Goal: Task Accomplishment & Management: Use online tool/utility

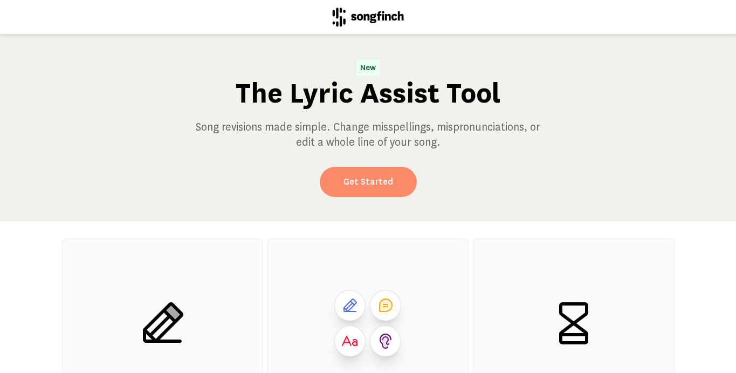
click at [352, 182] on link "Get Started" at bounding box center [368, 182] width 97 height 30
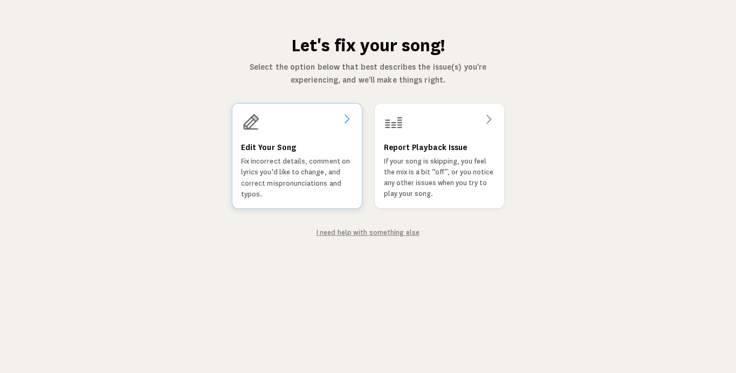
click at [272, 155] on div "Edit Your Song Fix incorrect details, comment on lyrics you'd like to change, a…" at bounding box center [297, 170] width 112 height 59
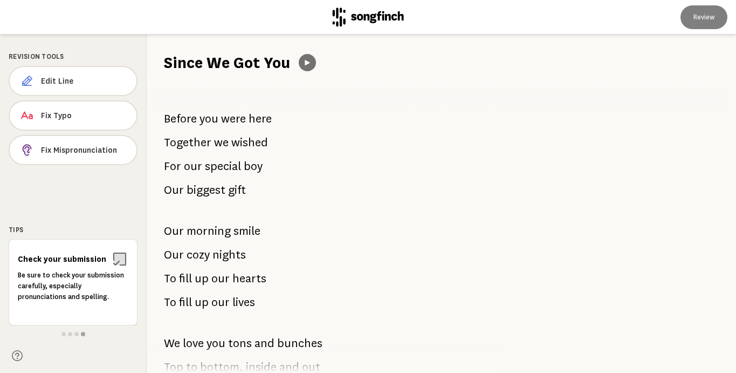
click at [306, 69] on button at bounding box center [307, 62] width 17 height 17
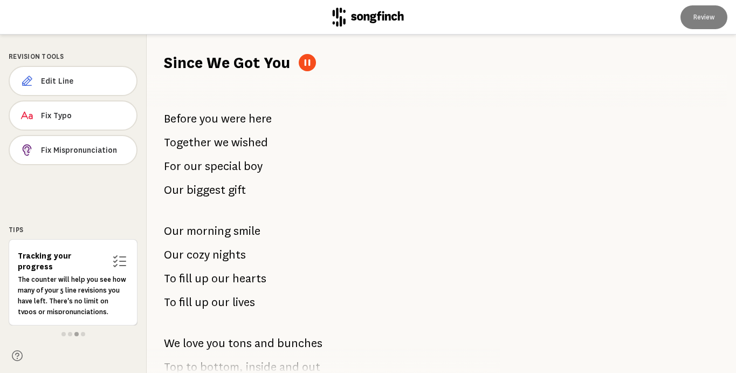
click at [214, 241] on div "Before you were here Together we wished For our special boy Our biggest gift Ou…" at bounding box center [317, 222] width 341 height 299
click at [215, 233] on span "morning" at bounding box center [209, 231] width 44 height 22
click at [73, 81] on span "Edit Line" at bounding box center [84, 81] width 87 height 11
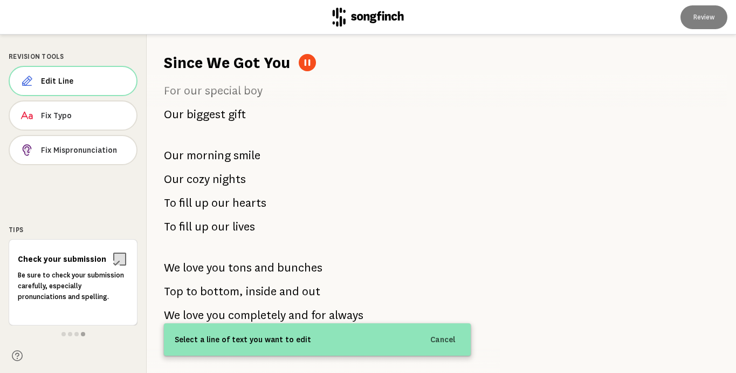
scroll to position [81, 0]
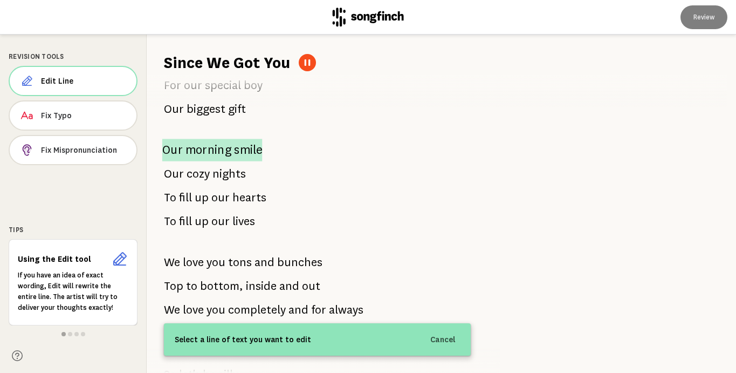
click at [256, 152] on span "smile" at bounding box center [248, 150] width 28 height 23
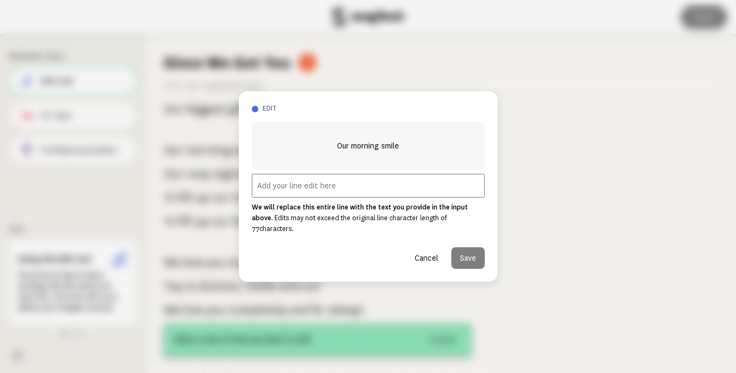
click at [305, 193] on input "text" at bounding box center [368, 186] width 233 height 24
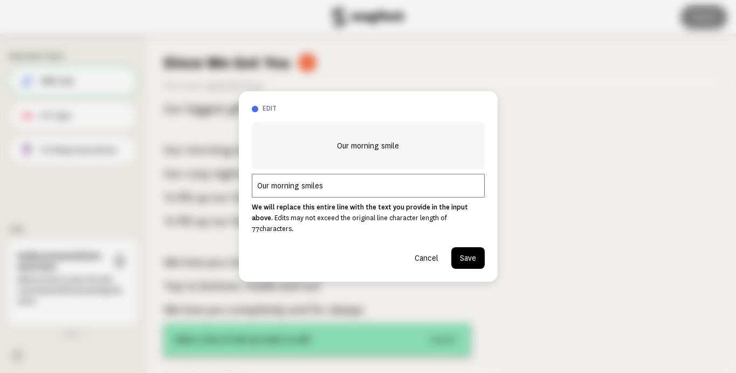
type input "Our morning smiles"
click at [420, 255] on button "Cancel" at bounding box center [426, 258] width 41 height 22
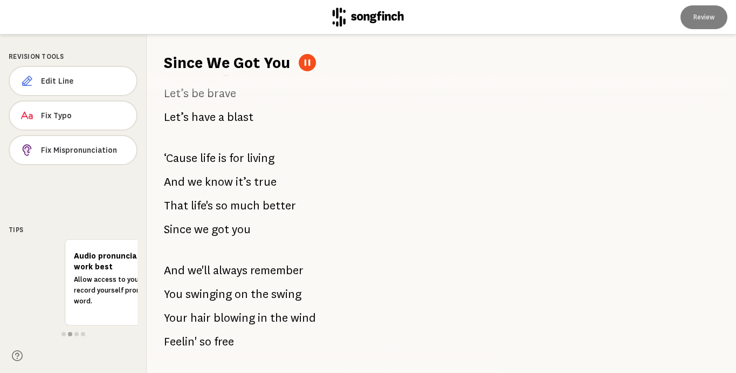
scroll to position [412, 0]
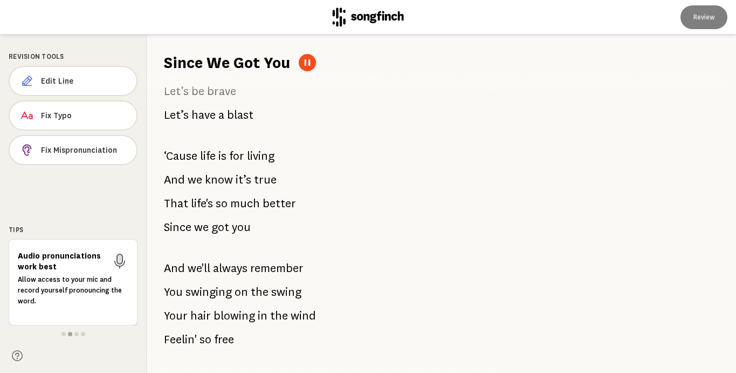
click at [209, 60] on h1 "Since We Got You" at bounding box center [227, 63] width 126 height 22
click at [69, 76] on span "Edit Line" at bounding box center [84, 81] width 87 height 11
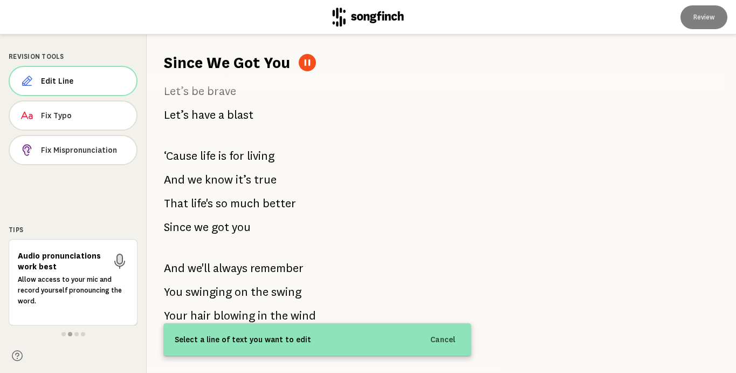
click at [193, 60] on h1 "Since We Got You" at bounding box center [227, 63] width 126 height 22
click at [217, 61] on h1 "Since We Got You" at bounding box center [227, 63] width 126 height 22
click at [216, 225] on span "got" at bounding box center [220, 227] width 18 height 23
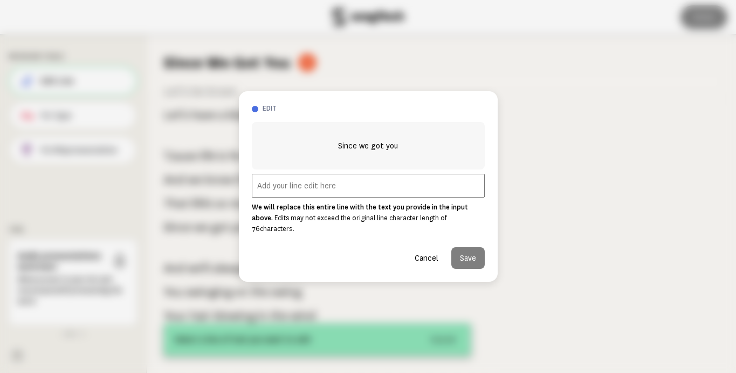
click at [281, 194] on input "text" at bounding box center [368, 186] width 233 height 24
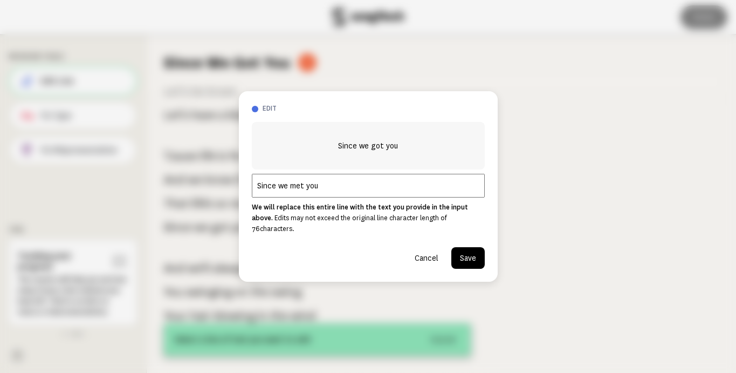
type input "Since we met you"
click at [463, 252] on button "Save" at bounding box center [467, 258] width 33 height 22
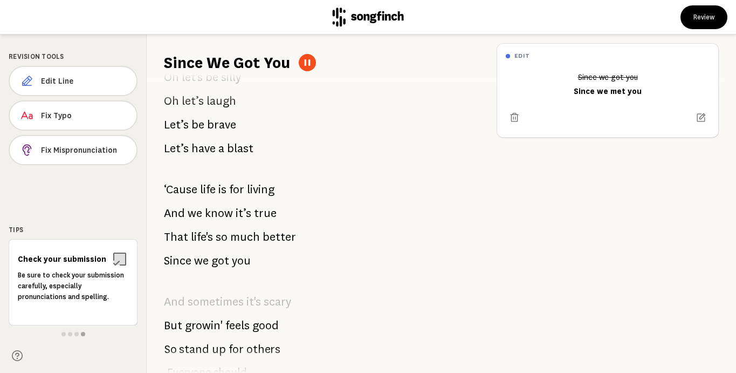
scroll to position [941, 0]
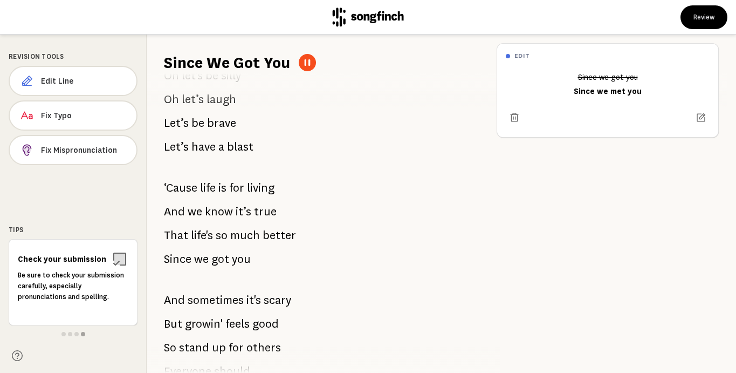
click at [201, 258] on span "we" at bounding box center [201, 259] width 15 height 22
click at [58, 81] on span "Edit Line" at bounding box center [84, 81] width 86 height 11
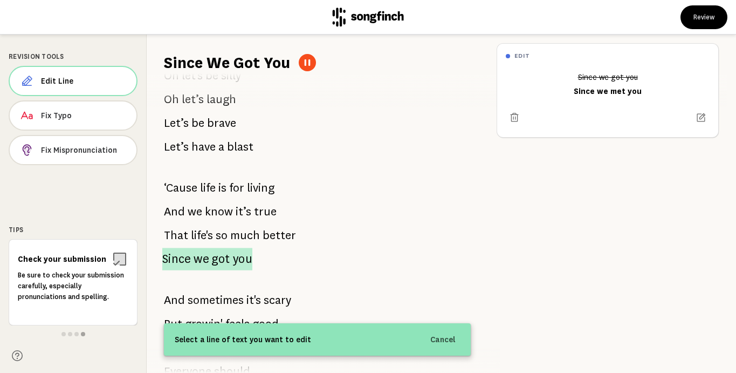
click at [202, 261] on span "we" at bounding box center [201, 259] width 15 height 23
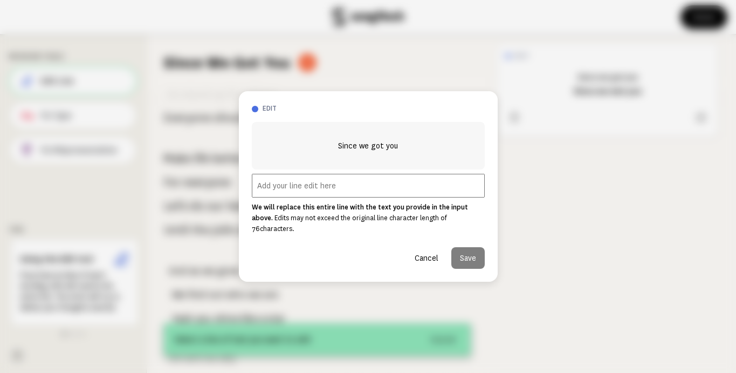
scroll to position [1229, 0]
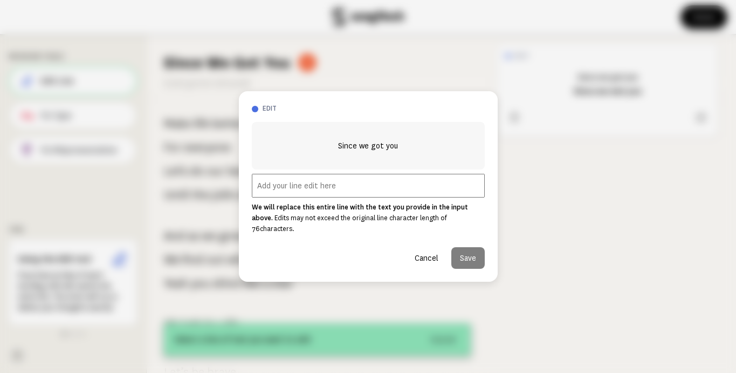
click at [291, 189] on input "text" at bounding box center [368, 186] width 233 height 24
type input "Since we met you"
click at [475, 264] on div "edit Since we got you Since we met you We will replace this entire line with th…" at bounding box center [368, 186] width 259 height 190
click at [473, 256] on button "Save" at bounding box center [467, 258] width 33 height 22
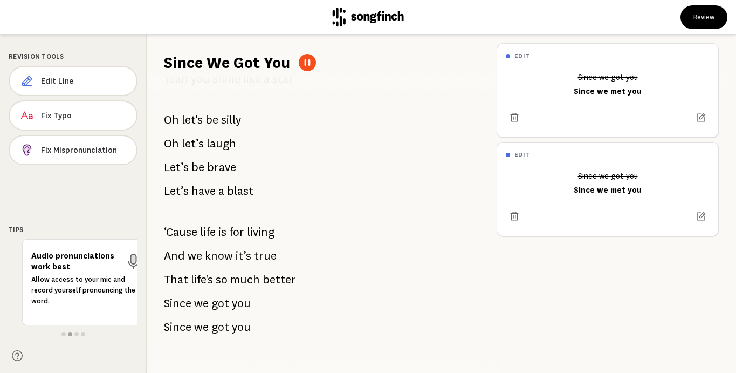
scroll to position [1453, 0]
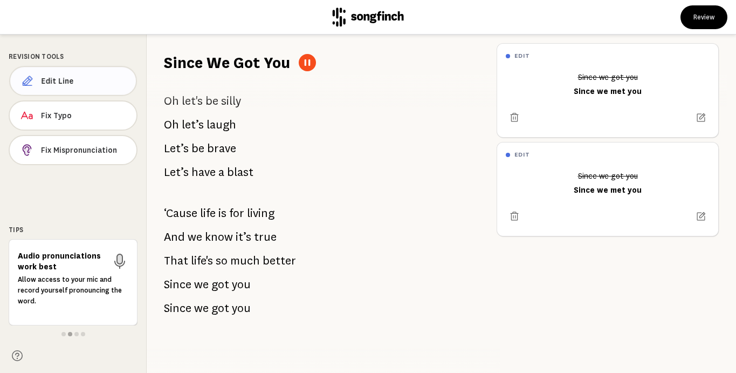
click at [53, 87] on button "Edit Line" at bounding box center [73, 81] width 128 height 30
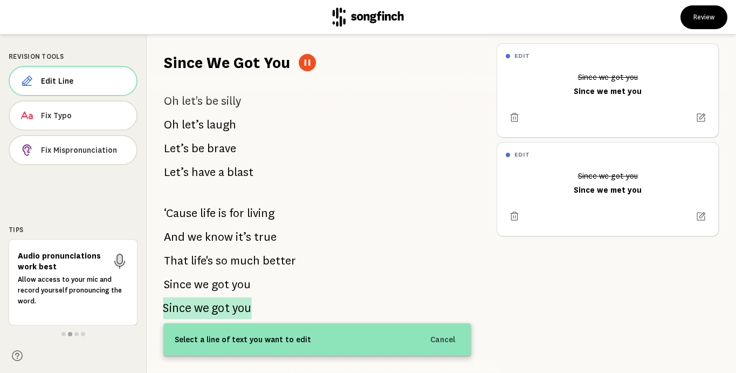
click at [204, 306] on span "we" at bounding box center [201, 308] width 15 height 22
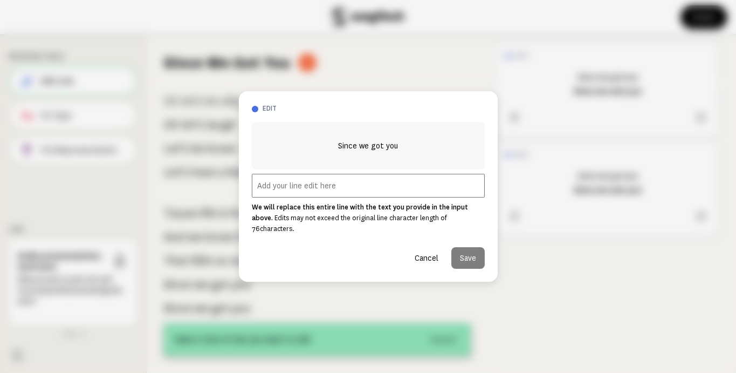
click at [267, 189] on input "text" at bounding box center [368, 186] width 233 height 24
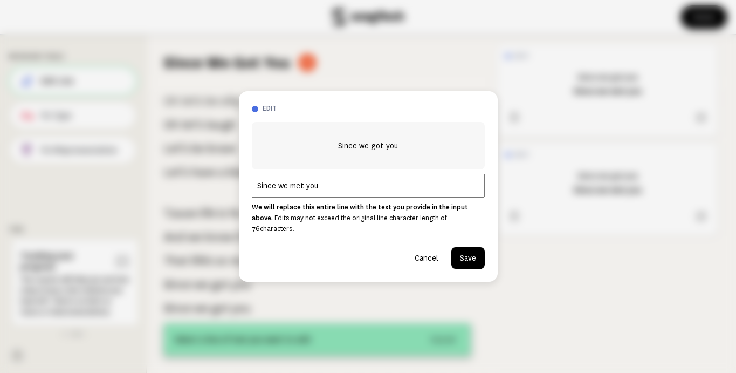
type input "Since we met you"
click at [471, 247] on button "Save" at bounding box center [467, 258] width 33 height 22
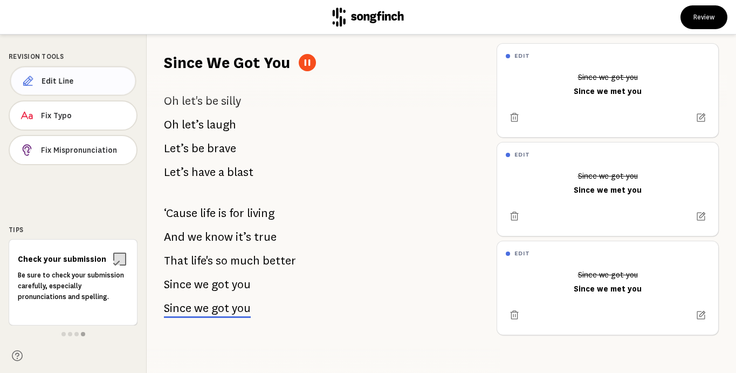
click at [54, 87] on button "Edit Line" at bounding box center [73, 81] width 126 height 30
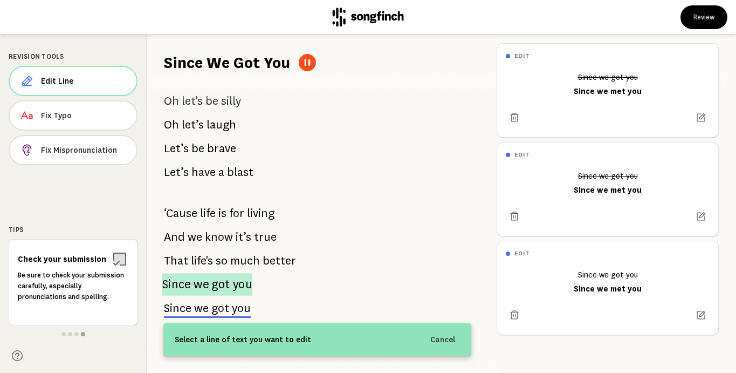
click at [200, 286] on span "we" at bounding box center [201, 284] width 15 height 23
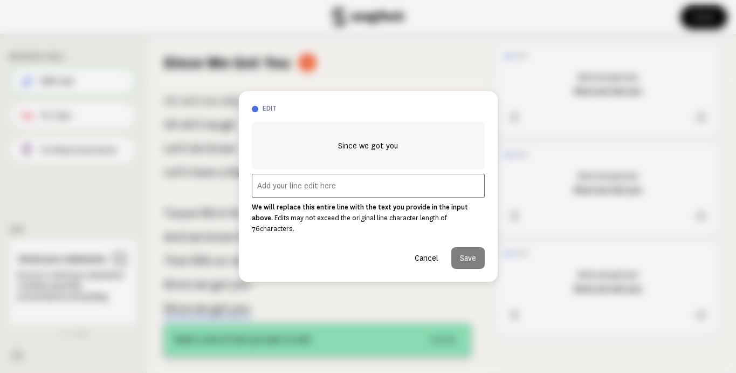
click at [299, 190] on input "text" at bounding box center [368, 186] width 233 height 24
type input "Since we met you"
click at [468, 247] on button "Save" at bounding box center [467, 258] width 33 height 22
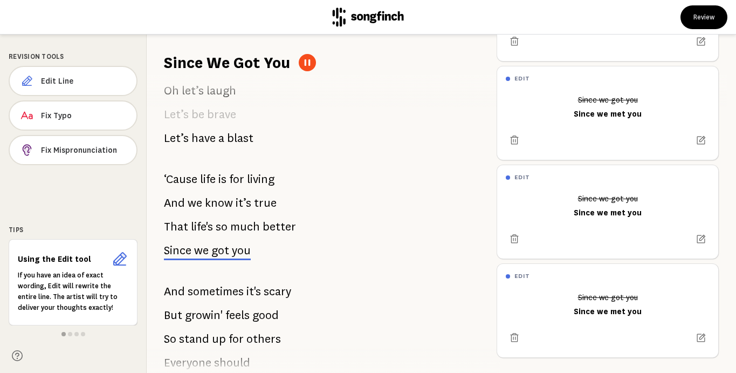
scroll to position [945, 0]
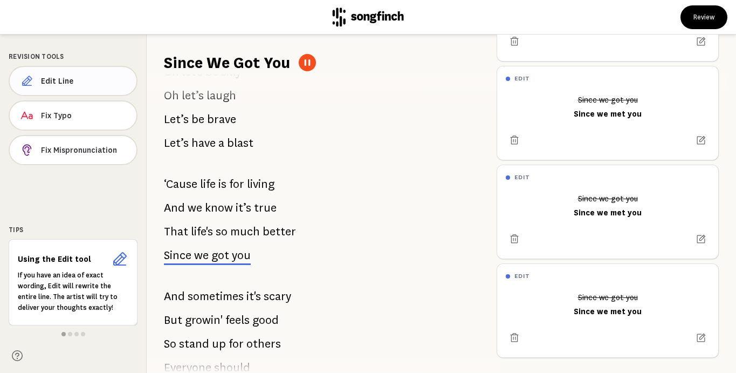
click at [66, 86] on span "Edit Line" at bounding box center [84, 81] width 87 height 11
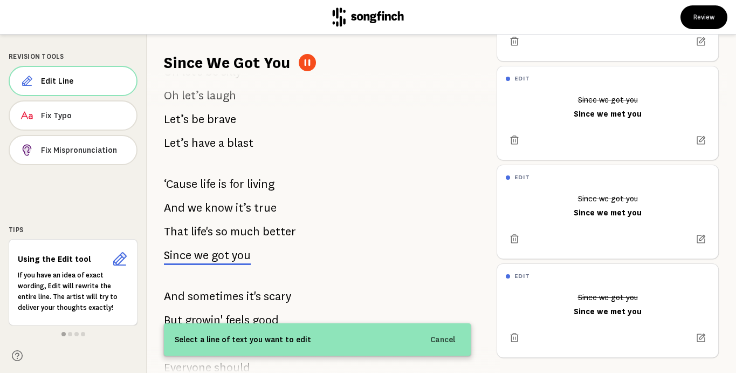
click at [204, 254] on span "we" at bounding box center [201, 255] width 15 height 13
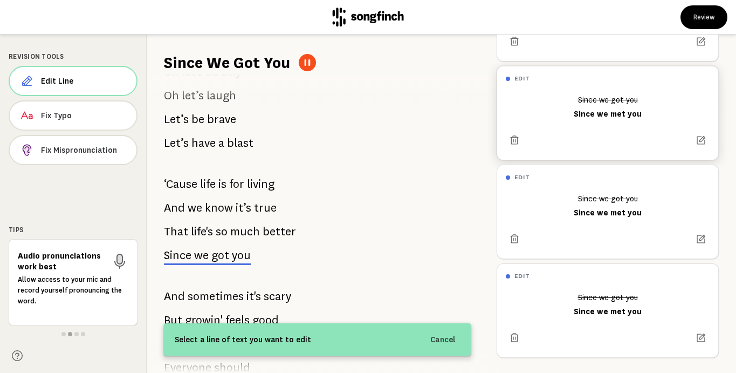
click at [222, 258] on span "got" at bounding box center [220, 255] width 18 height 13
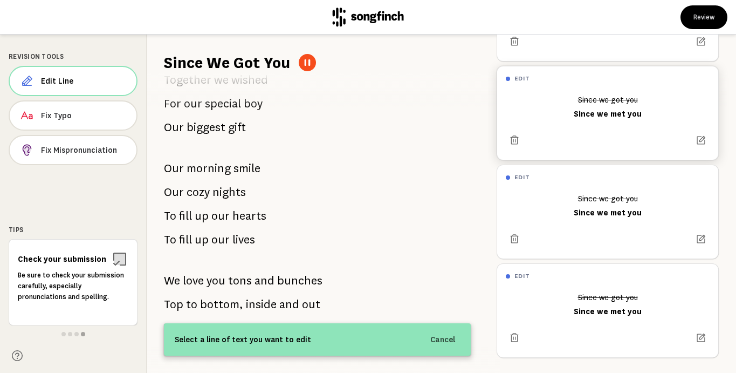
scroll to position [69, 0]
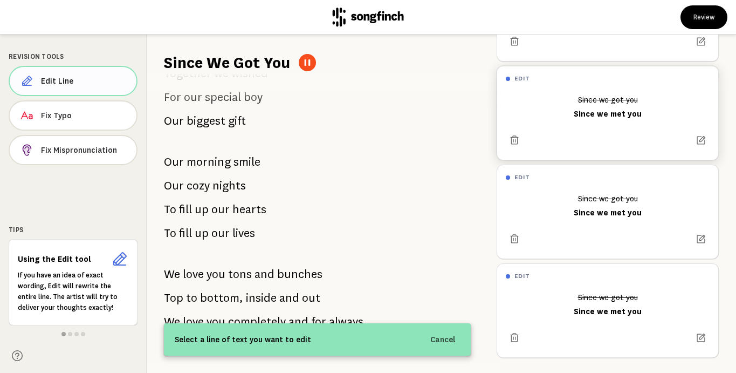
click at [65, 84] on span "Edit Line" at bounding box center [84, 81] width 87 height 11
click at [231, 162] on p "Our morning smile" at bounding box center [212, 162] width 97 height 22
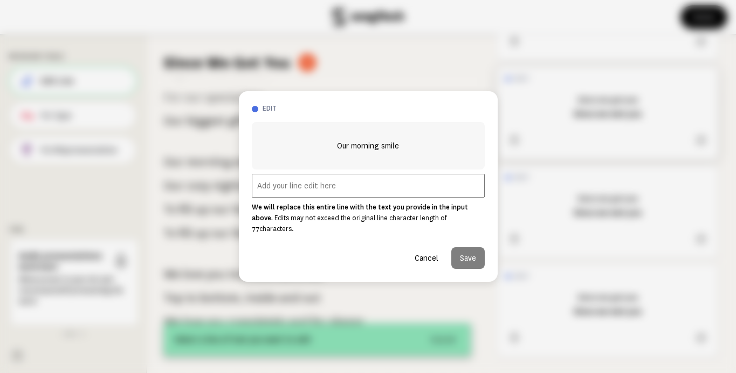
click at [321, 195] on input "text" at bounding box center [368, 186] width 233 height 24
type input "Our morning smiles"
click at [464, 249] on button "Save" at bounding box center [467, 258] width 33 height 22
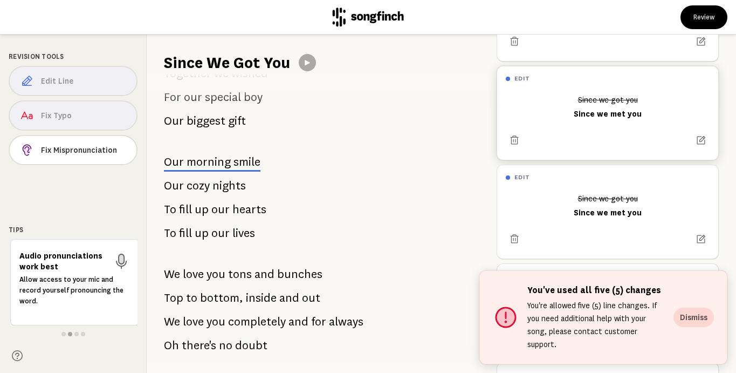
click at [56, 83] on div "Edit Line Fix Typo Fix Mispronunciation" at bounding box center [73, 118] width 129 height 104
click at [195, 210] on span "up" at bounding box center [202, 210] width 14 height 22
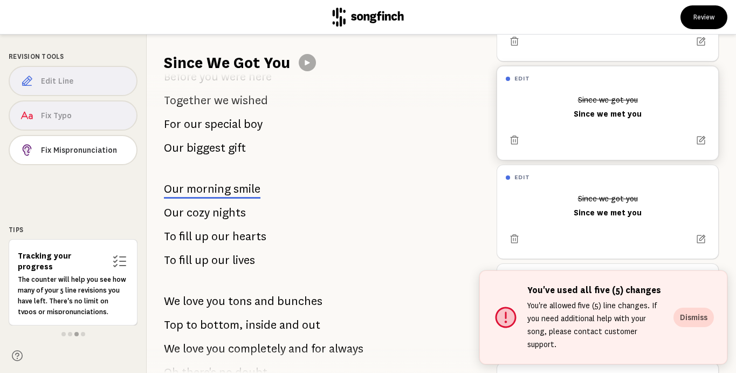
scroll to position [0, 0]
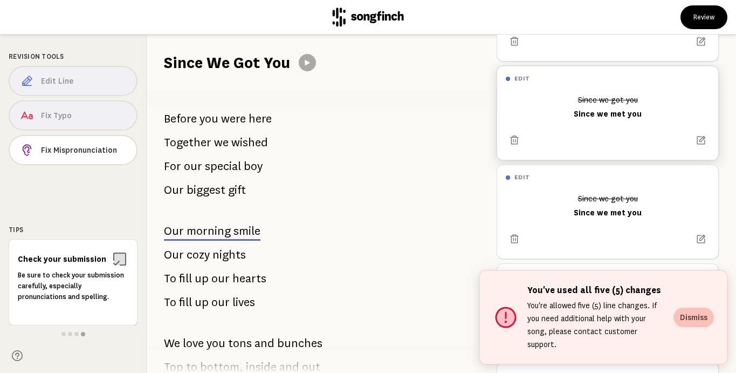
click at [685, 326] on button "Dismiss" at bounding box center [694, 316] width 40 height 19
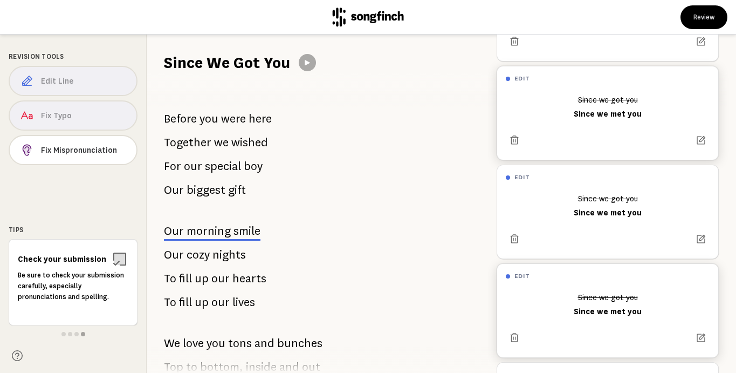
scroll to position [174, 0]
click at [518, 334] on icon at bounding box center [514, 338] width 11 height 11
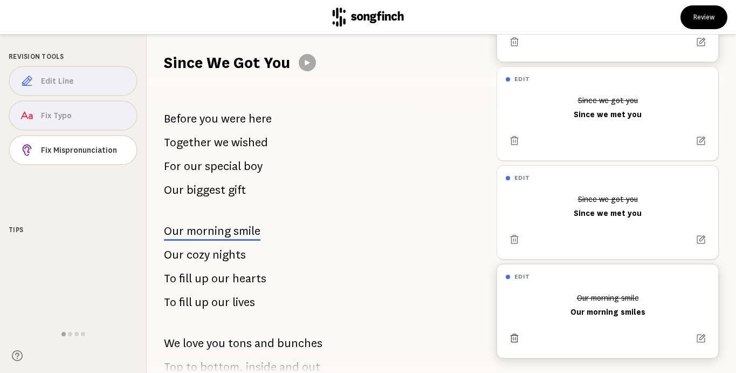
scroll to position [76, 0]
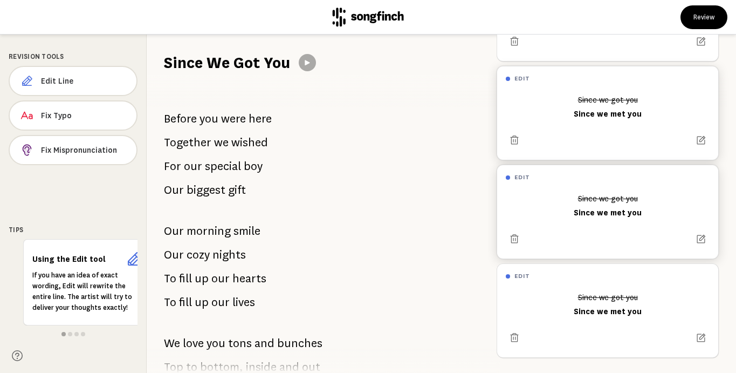
click at [515, 239] on icon at bounding box center [514, 239] width 11 height 11
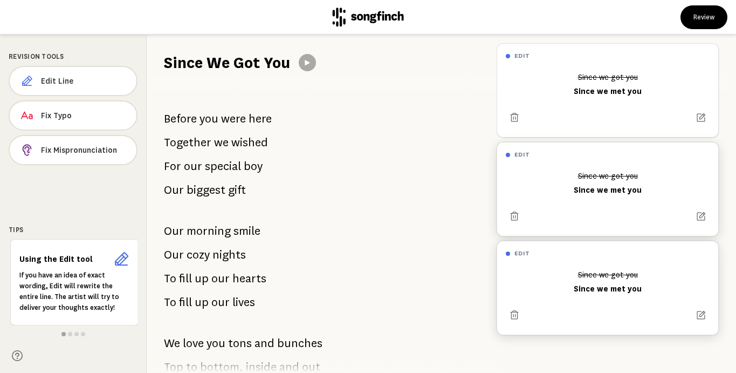
scroll to position [0, 0]
click at [515, 214] on icon at bounding box center [514, 216] width 11 height 11
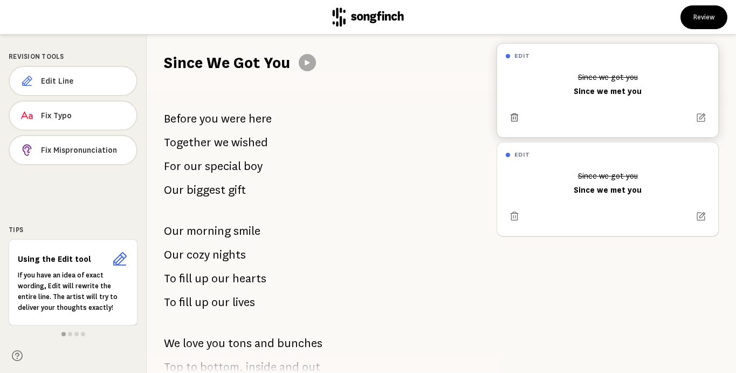
click at [514, 114] on icon at bounding box center [515, 118] width 10 height 10
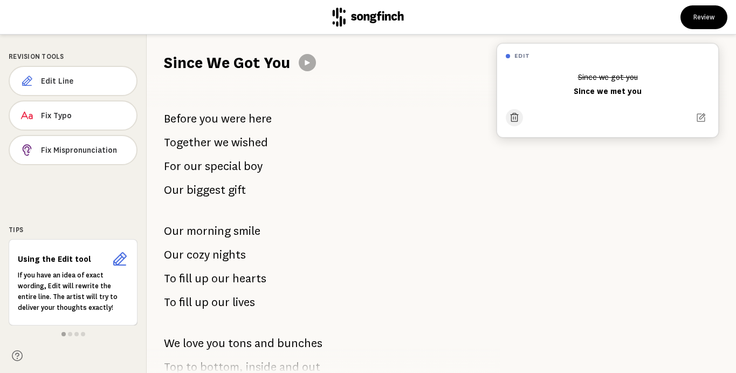
click at [516, 118] on icon at bounding box center [514, 117] width 11 height 11
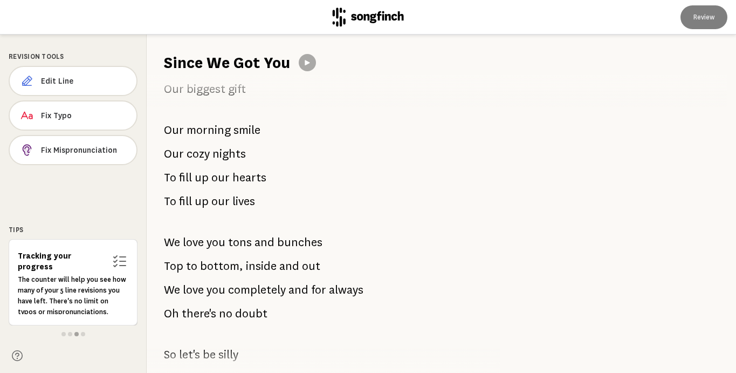
scroll to position [100, 0]
click at [77, 78] on span "Edit Line" at bounding box center [85, 81] width 86 height 11
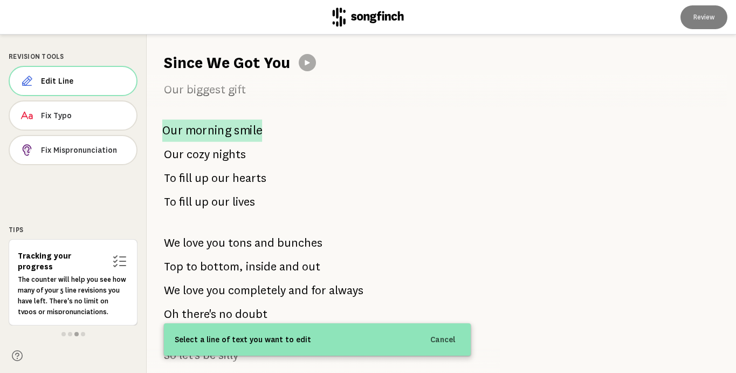
click at [186, 129] on span "morning" at bounding box center [209, 130] width 46 height 22
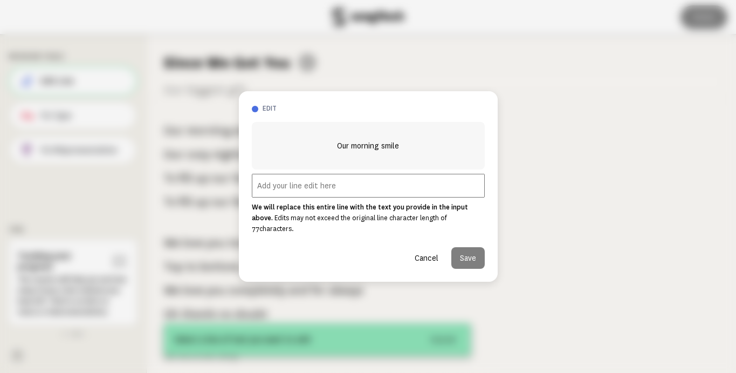
click at [318, 185] on input "text" at bounding box center [368, 186] width 233 height 24
type input "u"
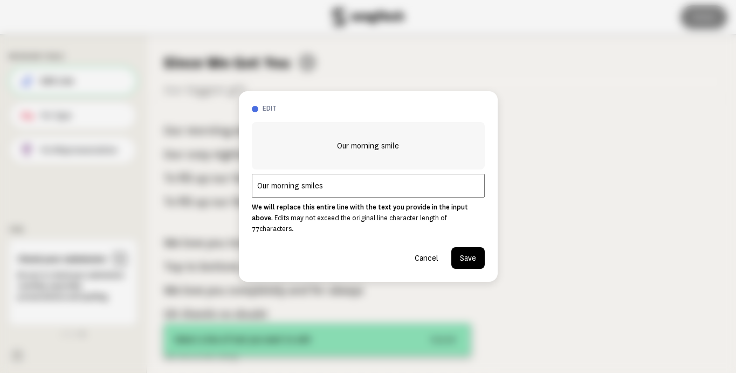
type input "Our morning smiles"
click at [473, 247] on button "Save" at bounding box center [467, 258] width 33 height 22
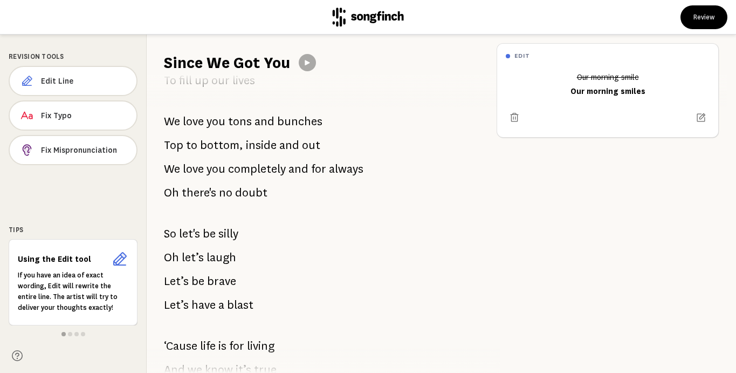
scroll to position [227, 0]
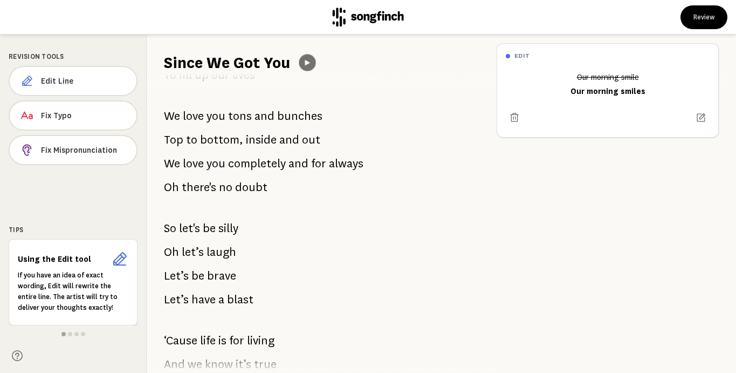
click at [312, 64] on button at bounding box center [307, 62] width 17 height 17
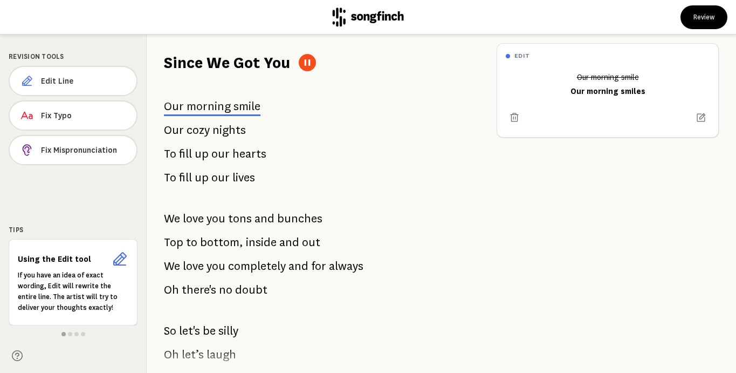
scroll to position [125, 0]
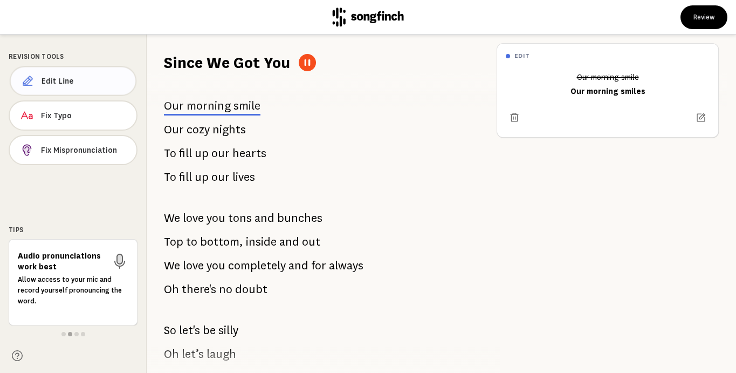
click at [78, 84] on span "Edit Line" at bounding box center [85, 81] width 86 height 11
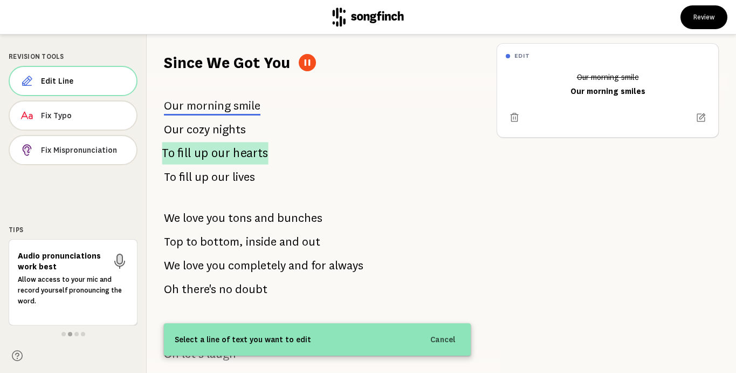
click at [182, 153] on span "fill" at bounding box center [183, 153] width 13 height 23
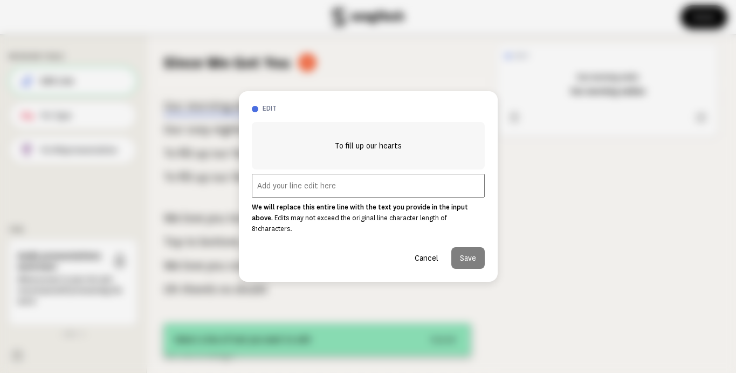
click at [316, 197] on input "text" at bounding box center [368, 186] width 233 height 24
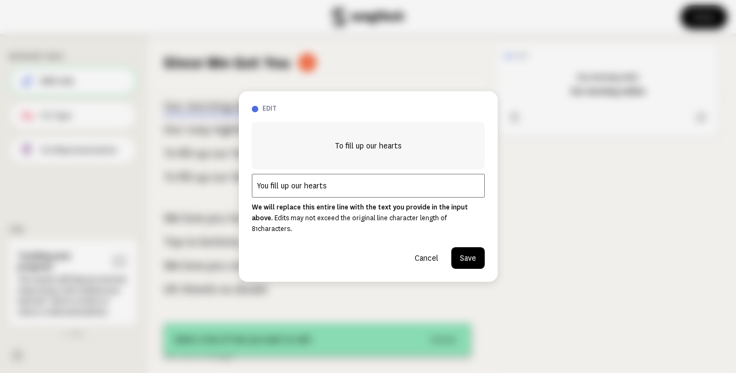
type input "You fill up our hearts"
click at [467, 247] on button "Save" at bounding box center [467, 258] width 33 height 22
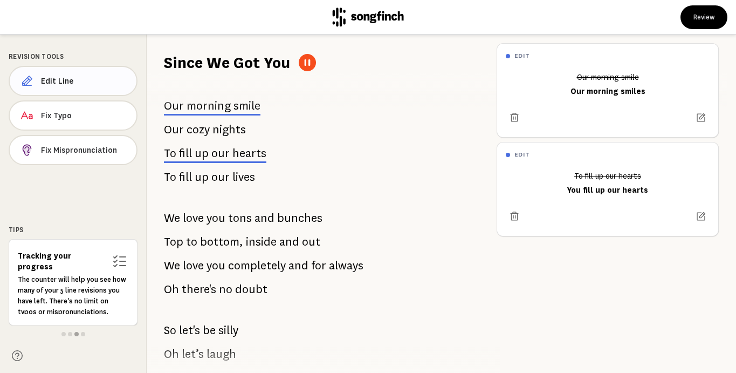
click at [51, 79] on span "Edit Line" at bounding box center [84, 81] width 87 height 11
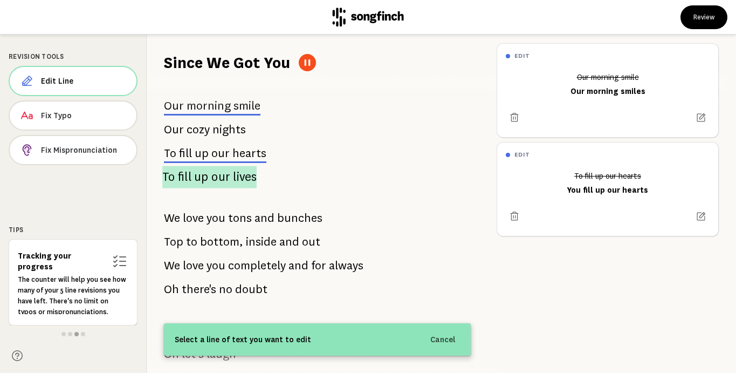
click at [206, 178] on span "up" at bounding box center [201, 177] width 15 height 22
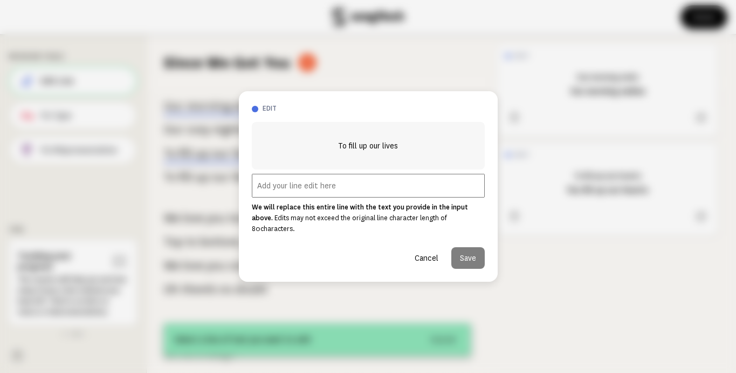
click at [252, 189] on input "text" at bounding box center [368, 186] width 233 height 24
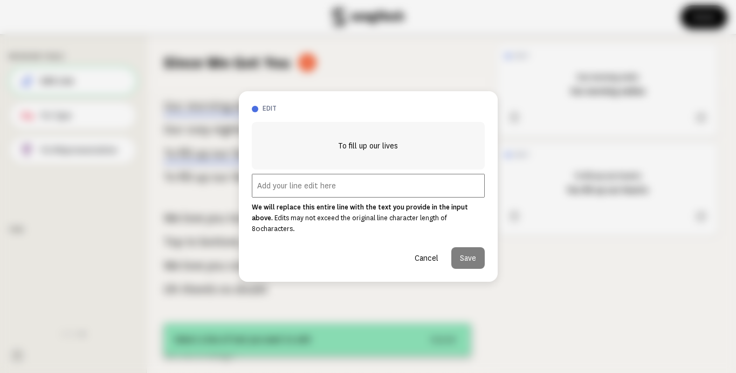
click at [273, 189] on input "text" at bounding box center [368, 186] width 233 height 24
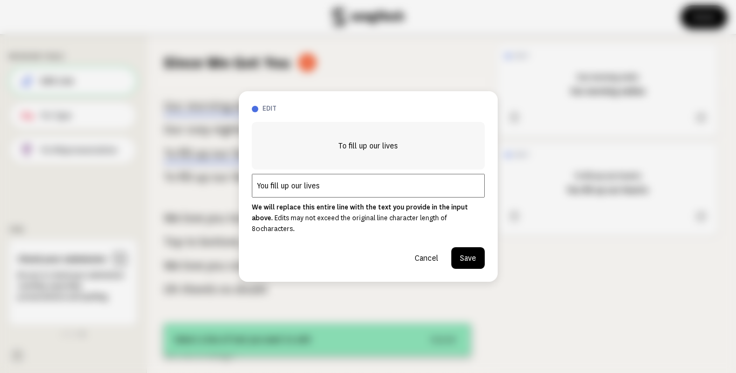
type input "You fill up our lives"
click at [476, 255] on button "Save" at bounding box center [467, 258] width 33 height 22
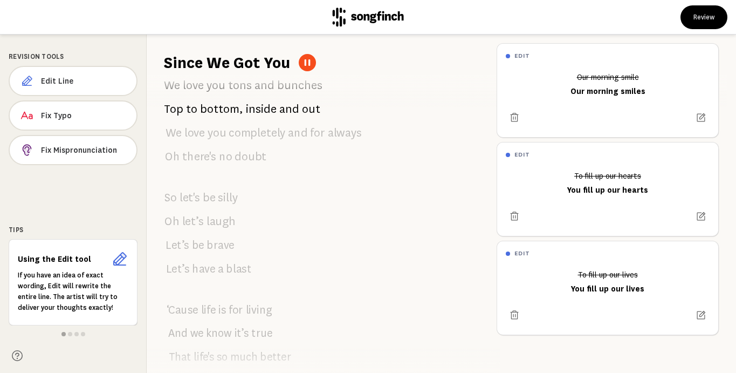
scroll to position [0, 0]
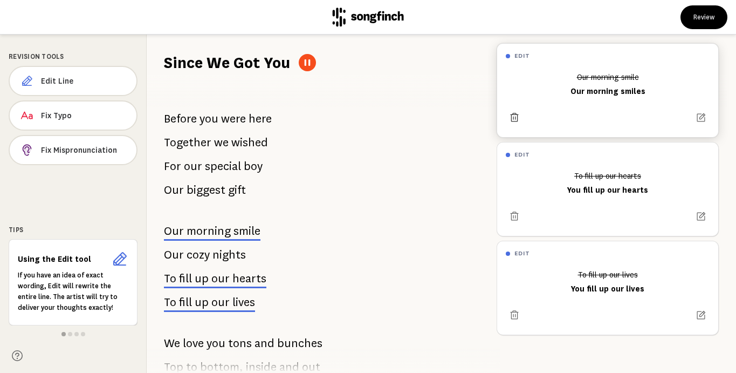
click at [512, 118] on icon at bounding box center [514, 117] width 11 height 11
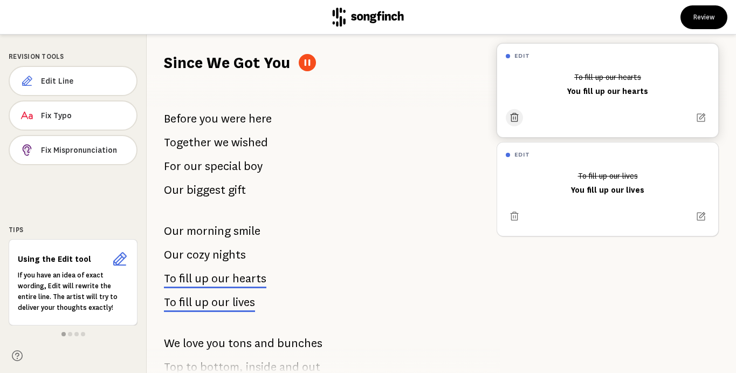
click at [513, 115] on icon at bounding box center [514, 117] width 11 height 11
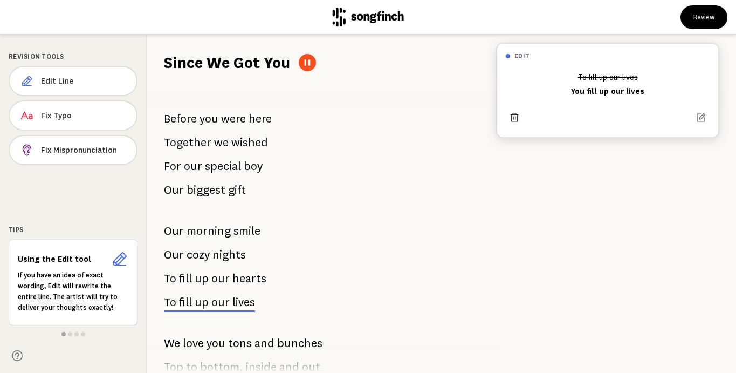
click at [515, 121] on icon at bounding box center [514, 117] width 11 height 11
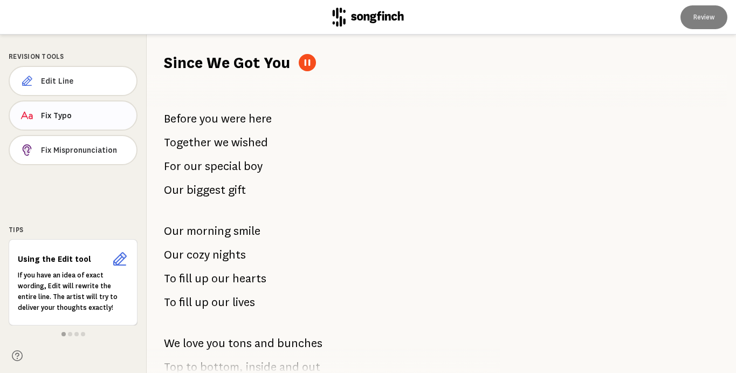
click at [62, 116] on span "Fix Typo" at bounding box center [84, 115] width 87 height 11
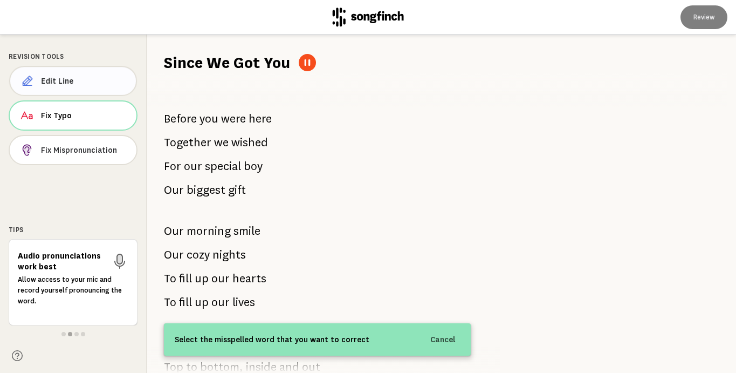
click at [64, 76] on span "Edit Line" at bounding box center [84, 81] width 86 height 11
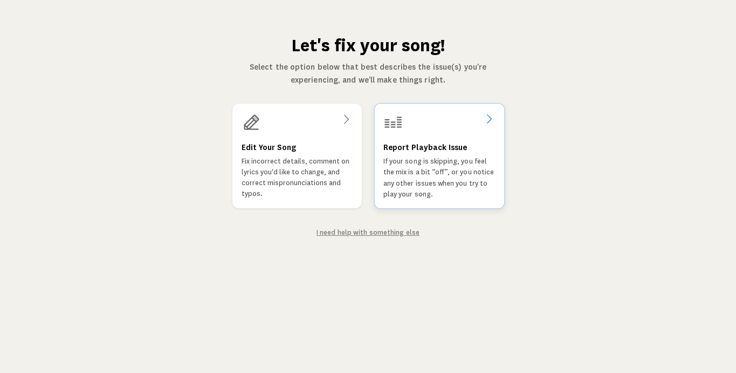
click at [418, 181] on p "If your song is skipping, you feel the mix is a bit “off”, or you notice any ot…" at bounding box center [439, 178] width 112 height 44
click at [265, 143] on h3 "Edit Your Song" at bounding box center [268, 147] width 55 height 13
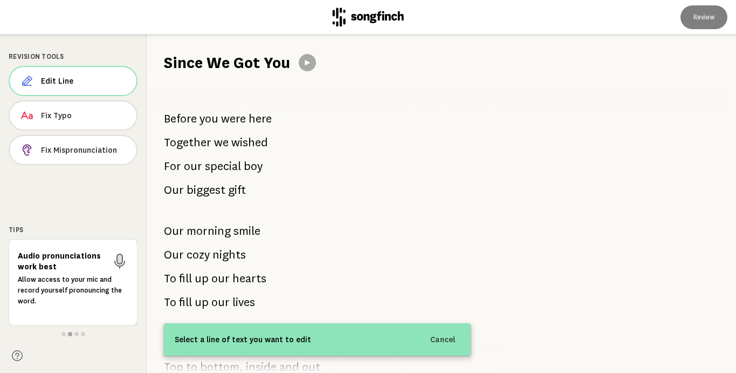
click at [305, 62] on icon at bounding box center [307, 62] width 5 height 5
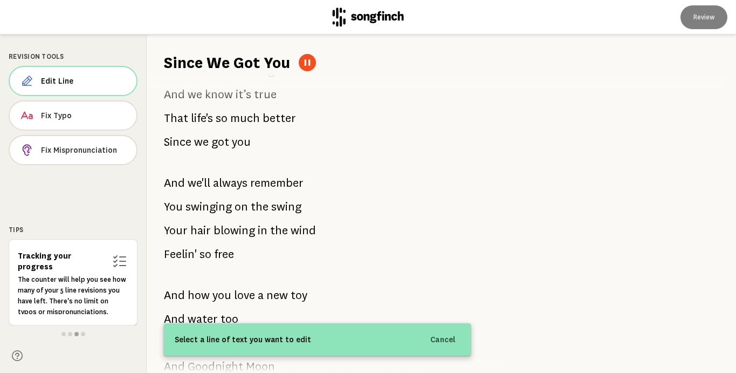
scroll to position [498, 0]
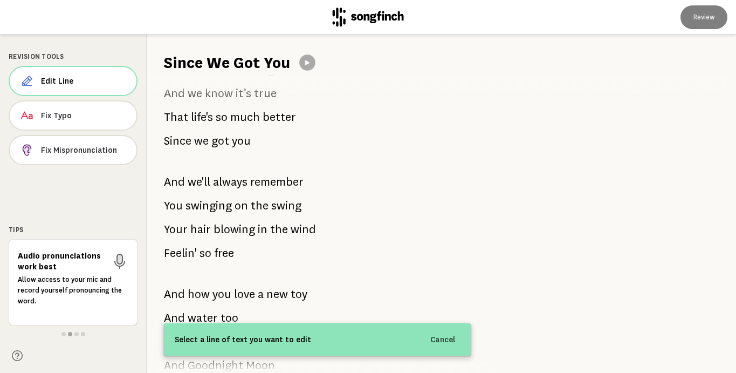
click at [312, 61] on button at bounding box center [307, 62] width 16 height 16
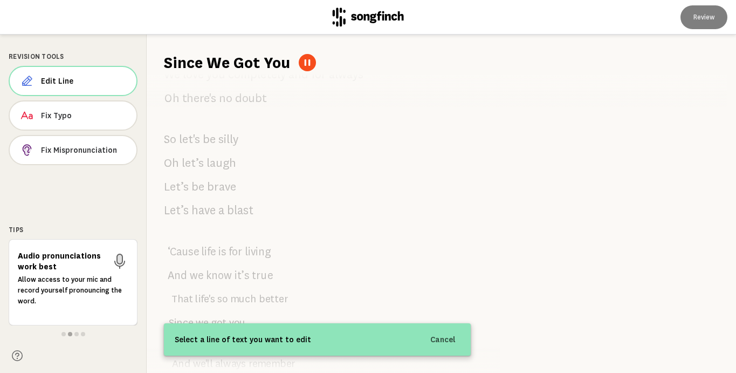
scroll to position [0, 0]
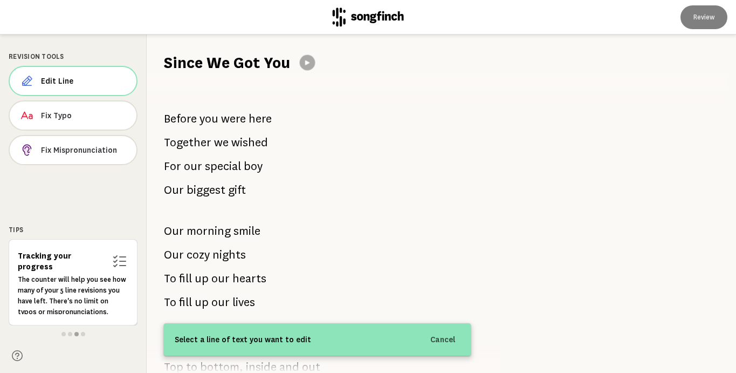
click at [309, 70] on div at bounding box center [307, 62] width 17 height 17
click at [306, 62] on icon at bounding box center [307, 62] width 5 height 5
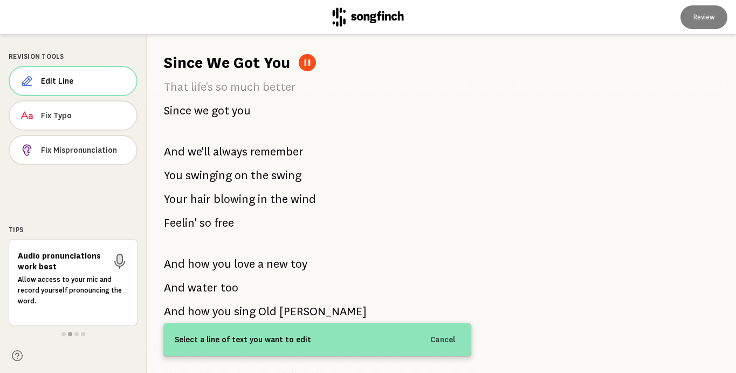
scroll to position [539, 0]
